Goal: Transaction & Acquisition: Purchase product/service

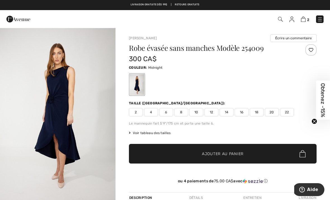
click at [303, 20] on img at bounding box center [303, 19] width 5 height 5
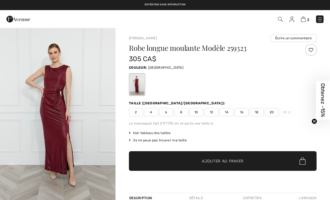
checkbox input "true"
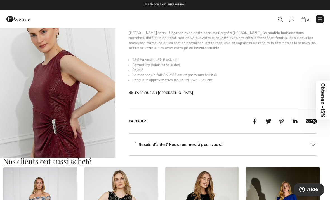
scroll to position [197, 0]
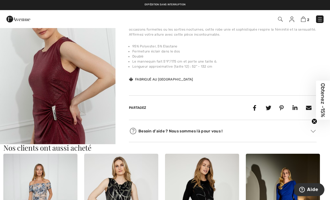
click at [51, 95] on img "2 / 4" at bounding box center [58, 91] width 116 height 174
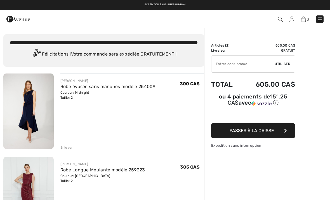
click at [32, 107] on img at bounding box center [28, 110] width 50 height 75
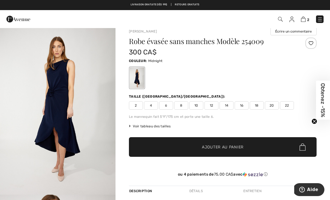
scroll to position [8, 0]
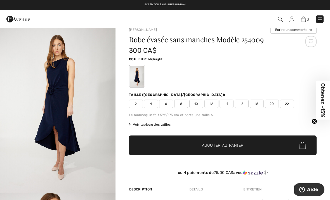
click at [57, 86] on img "1 / 4" at bounding box center [58, 106] width 116 height 174
click at [302, 21] on img at bounding box center [303, 19] width 5 height 5
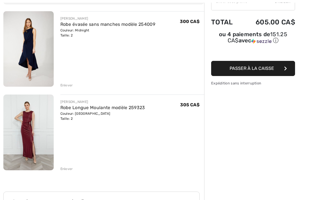
scroll to position [64, 0]
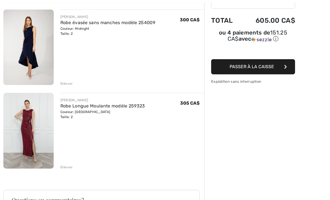
click at [31, 123] on img at bounding box center [28, 130] width 50 height 75
